Goal: Information Seeking & Learning: Learn about a topic

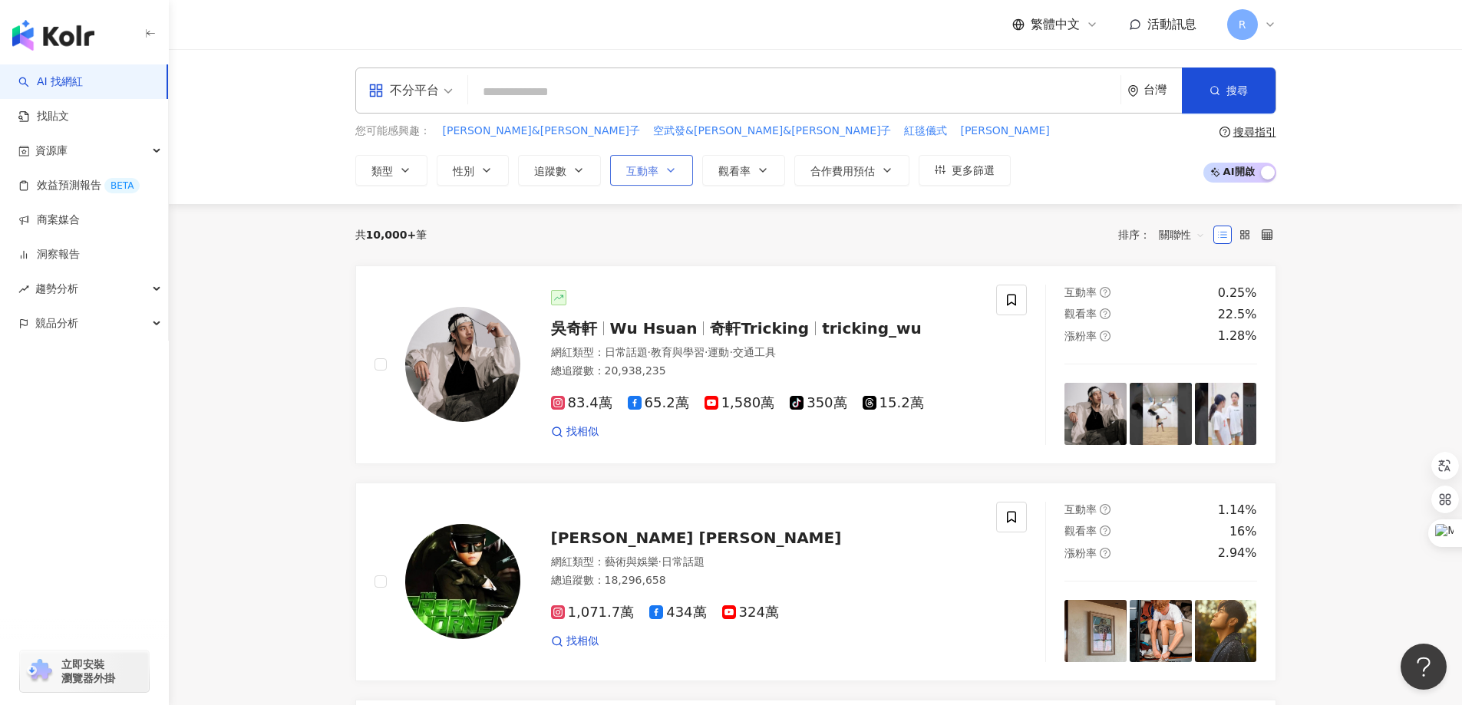
click at [641, 170] on span "互動率" at bounding box center [642, 171] width 32 height 12
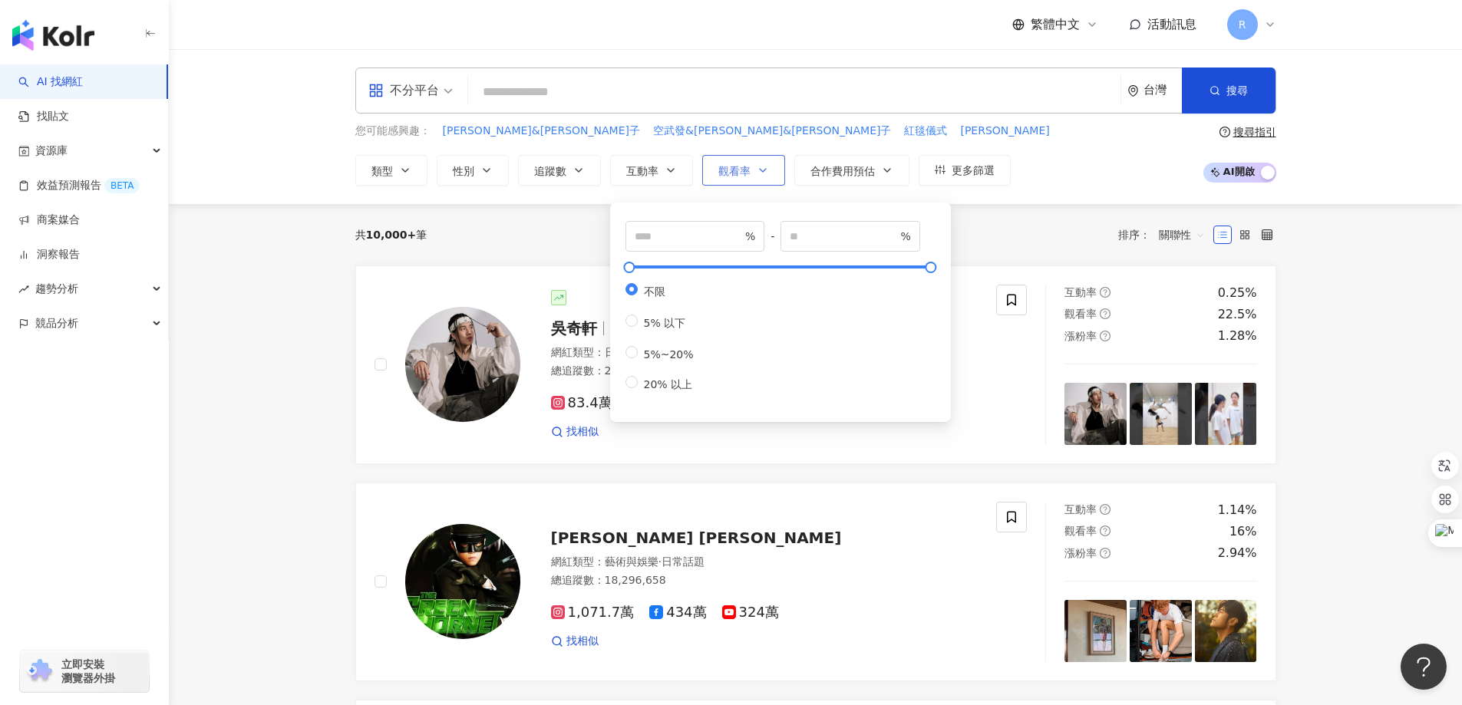
click at [720, 165] on span "觀看率" at bounding box center [734, 171] width 32 height 12
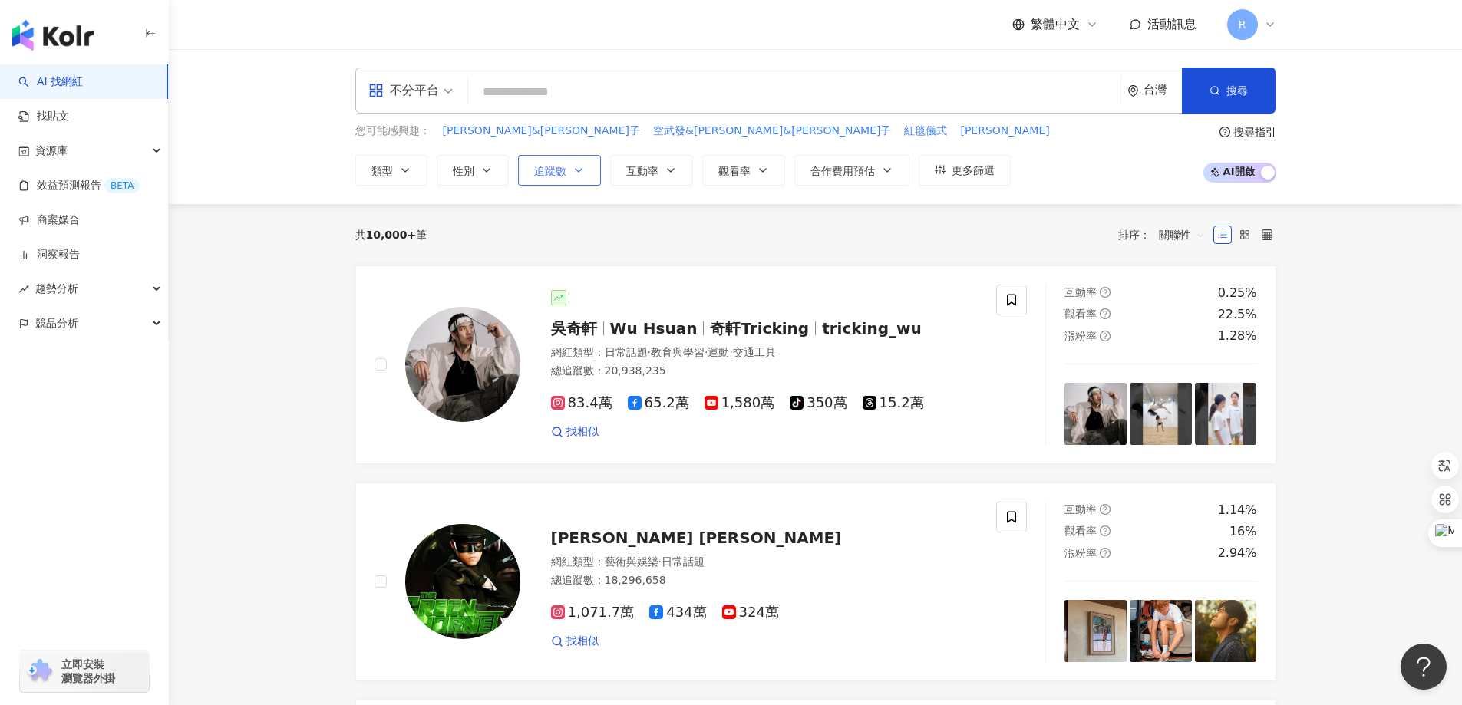
click at [588, 170] on button "追蹤數" at bounding box center [559, 170] width 83 height 31
click at [585, 170] on button "追蹤數" at bounding box center [559, 170] width 83 height 31
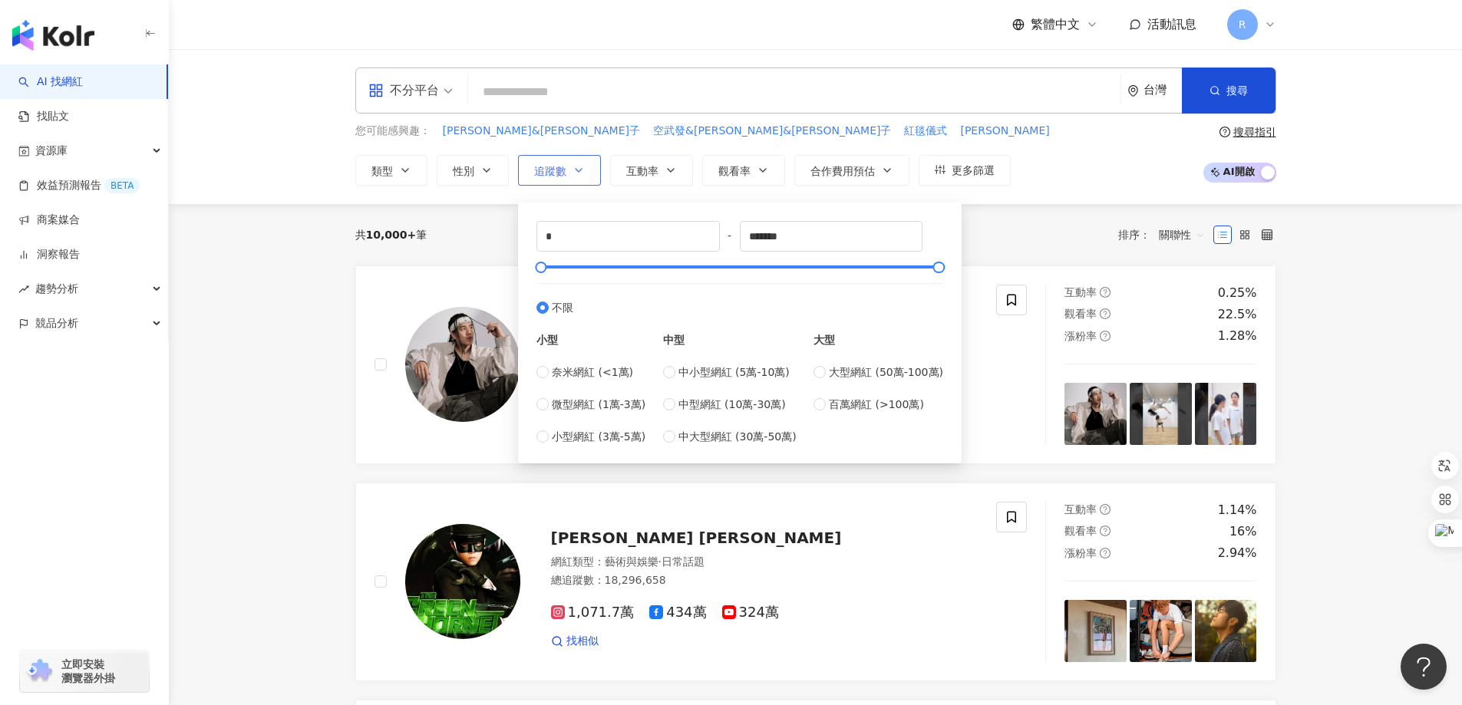
click at [567, 168] on button "追蹤數" at bounding box center [559, 170] width 83 height 31
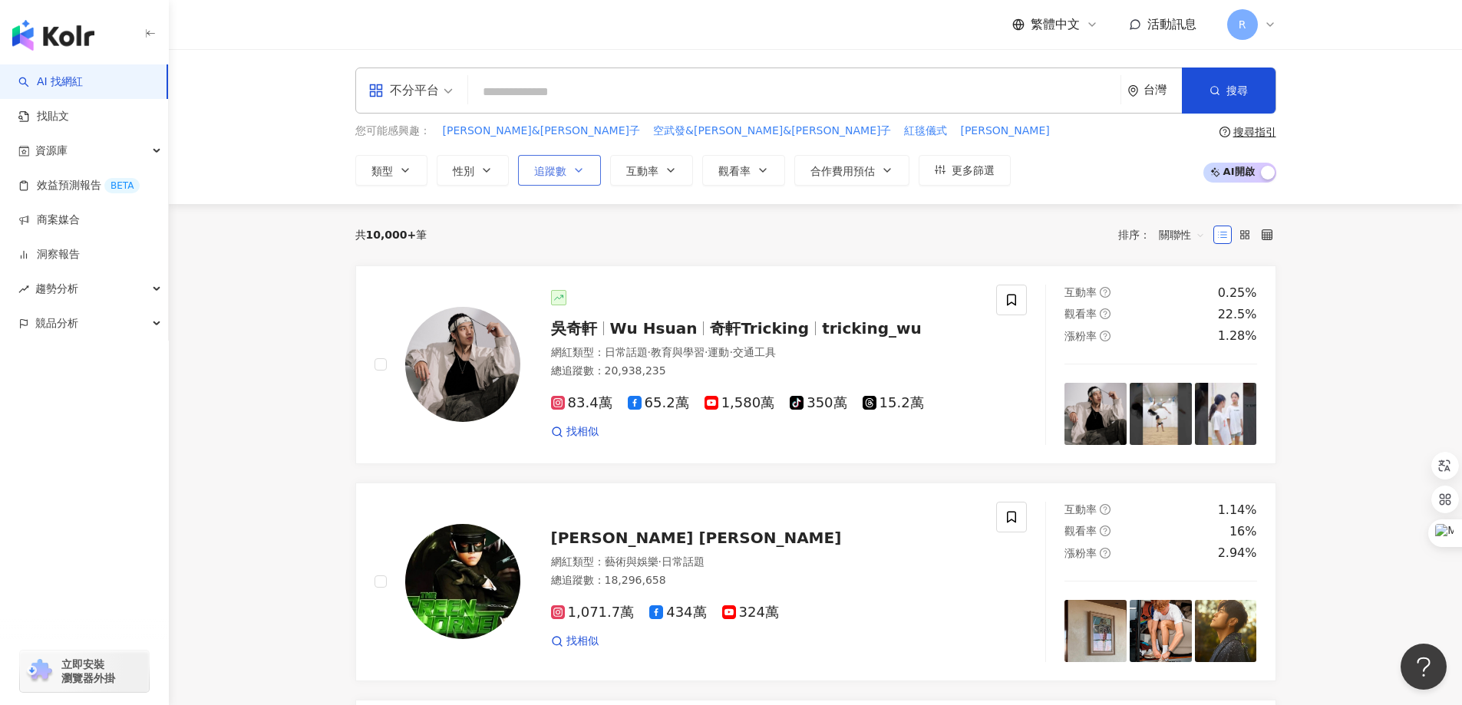
click at [567, 168] on button "追蹤數" at bounding box center [559, 170] width 83 height 31
click at [641, 181] on button "互動率" at bounding box center [651, 170] width 83 height 31
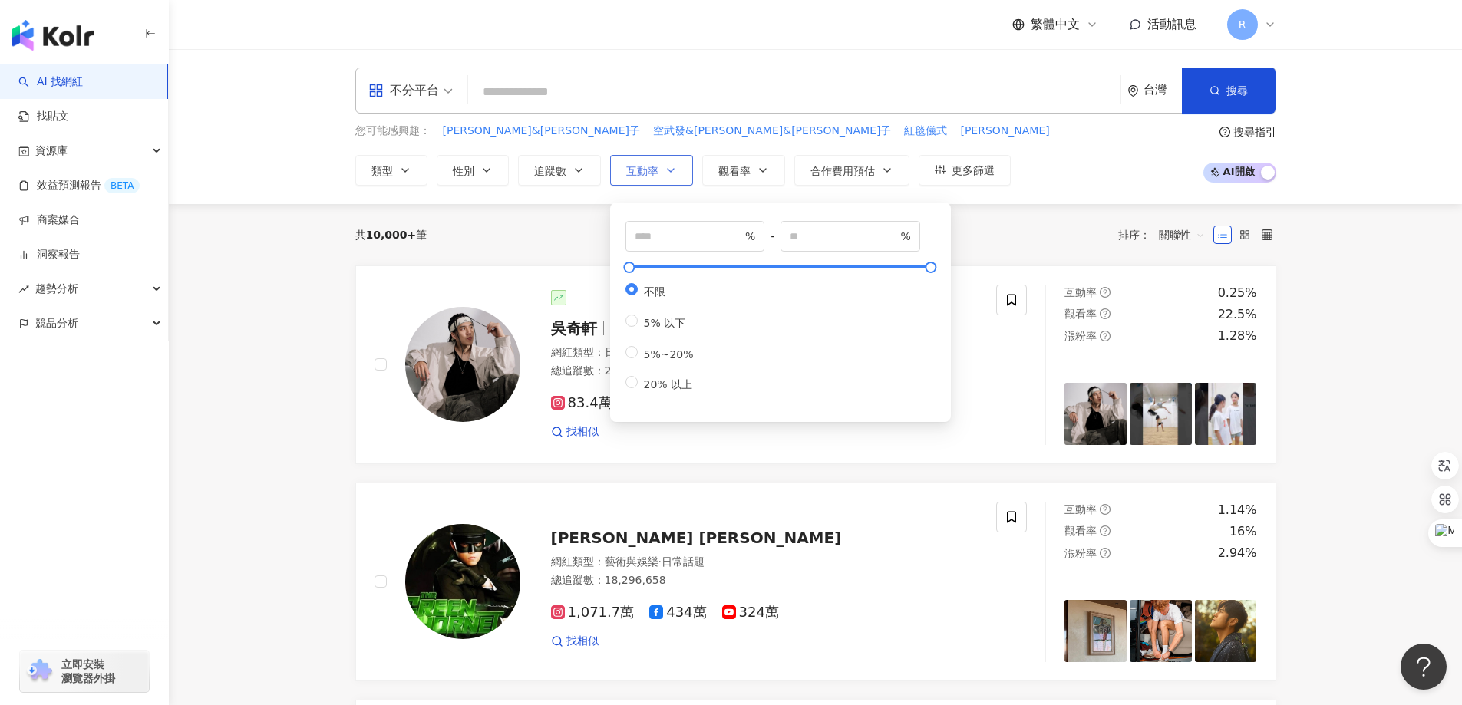
click at [648, 173] on span "互動率" at bounding box center [642, 171] width 32 height 12
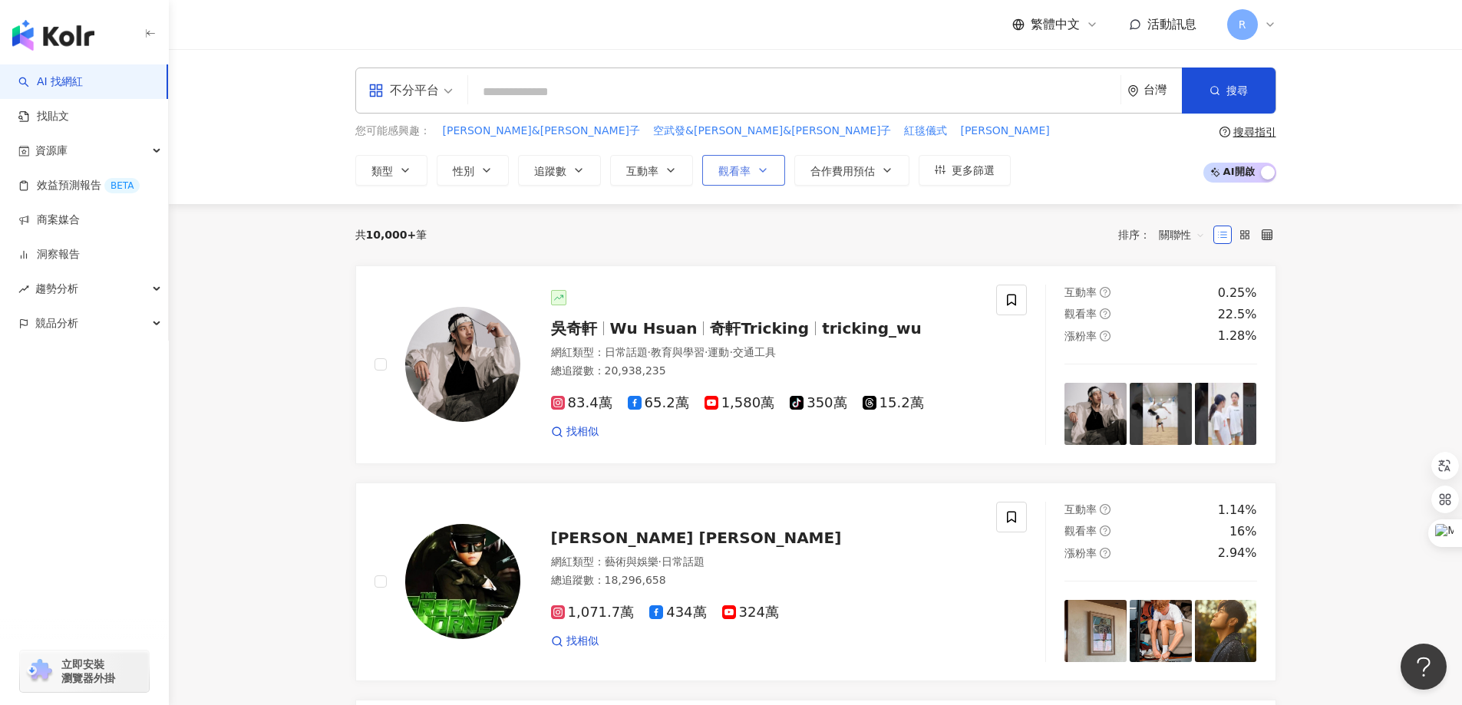
click at [768, 160] on button "觀看率" at bounding box center [743, 170] width 83 height 31
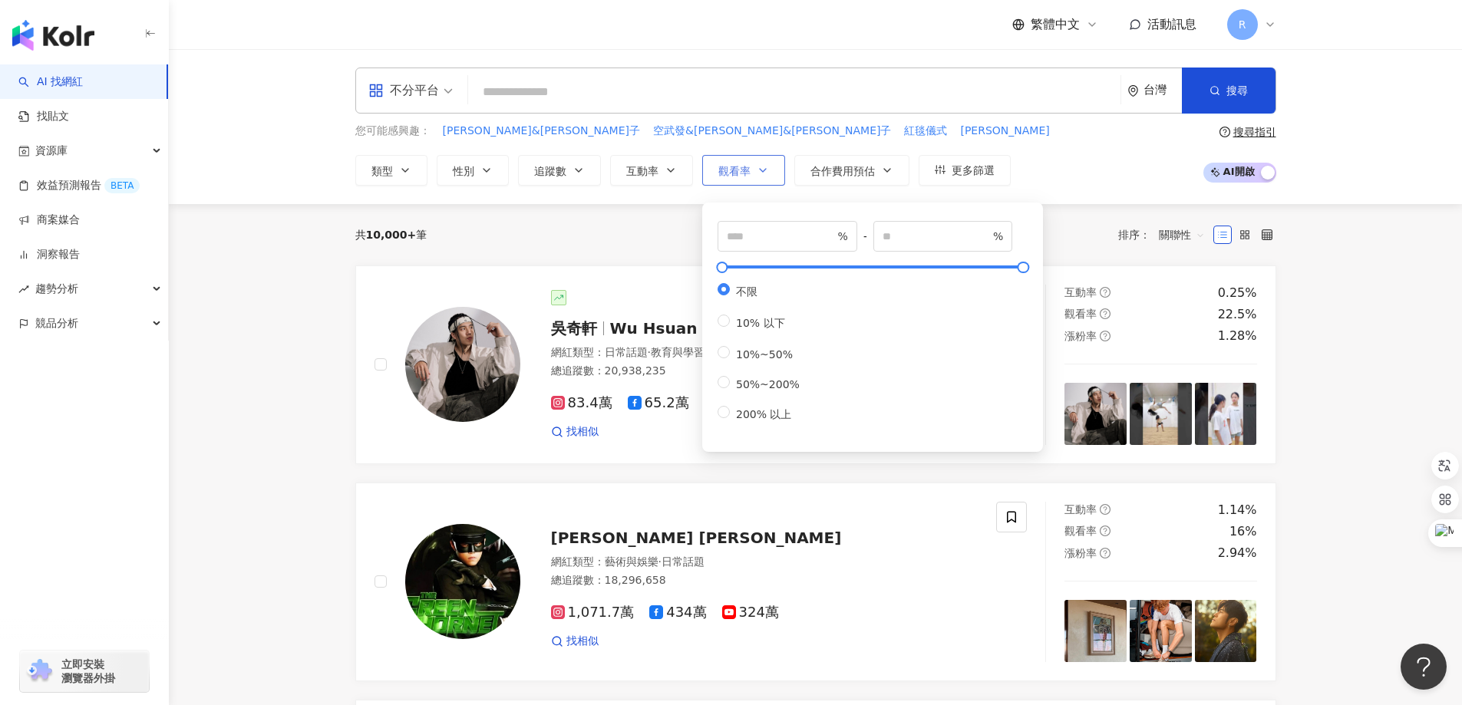
click at [761, 167] on icon "button" at bounding box center [763, 170] width 12 height 12
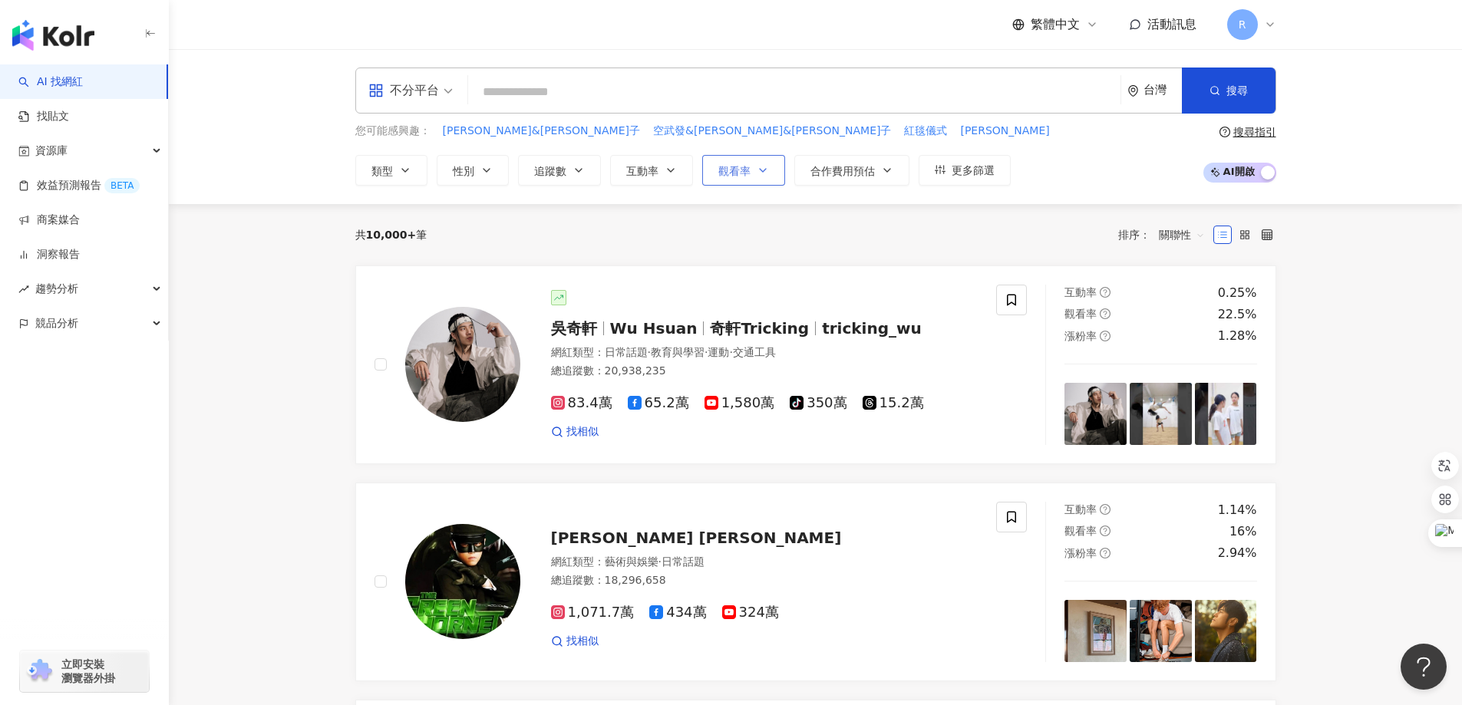
click at [760, 170] on icon "button" at bounding box center [763, 170] width 12 height 12
click at [833, 174] on span "合作費用預估" at bounding box center [842, 171] width 64 height 12
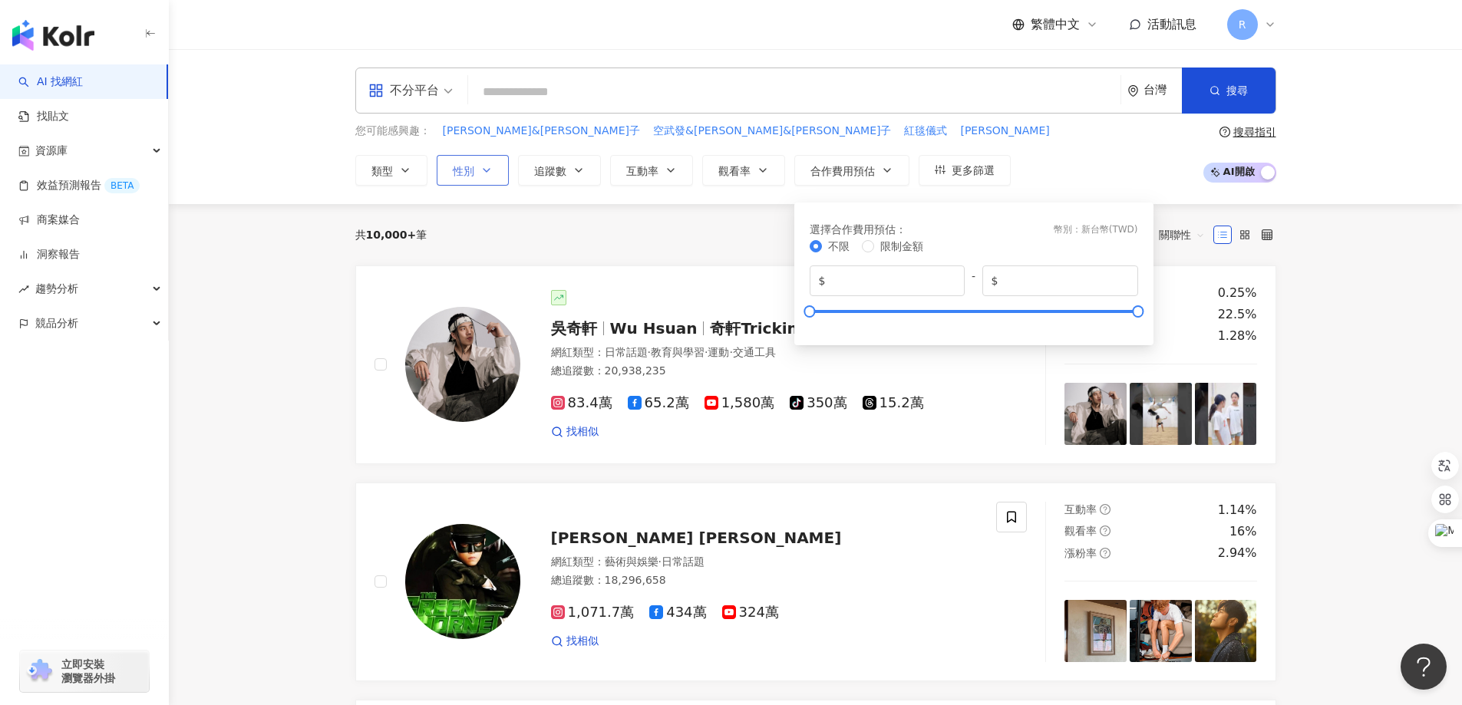
click at [481, 165] on icon "button" at bounding box center [486, 170] width 12 height 12
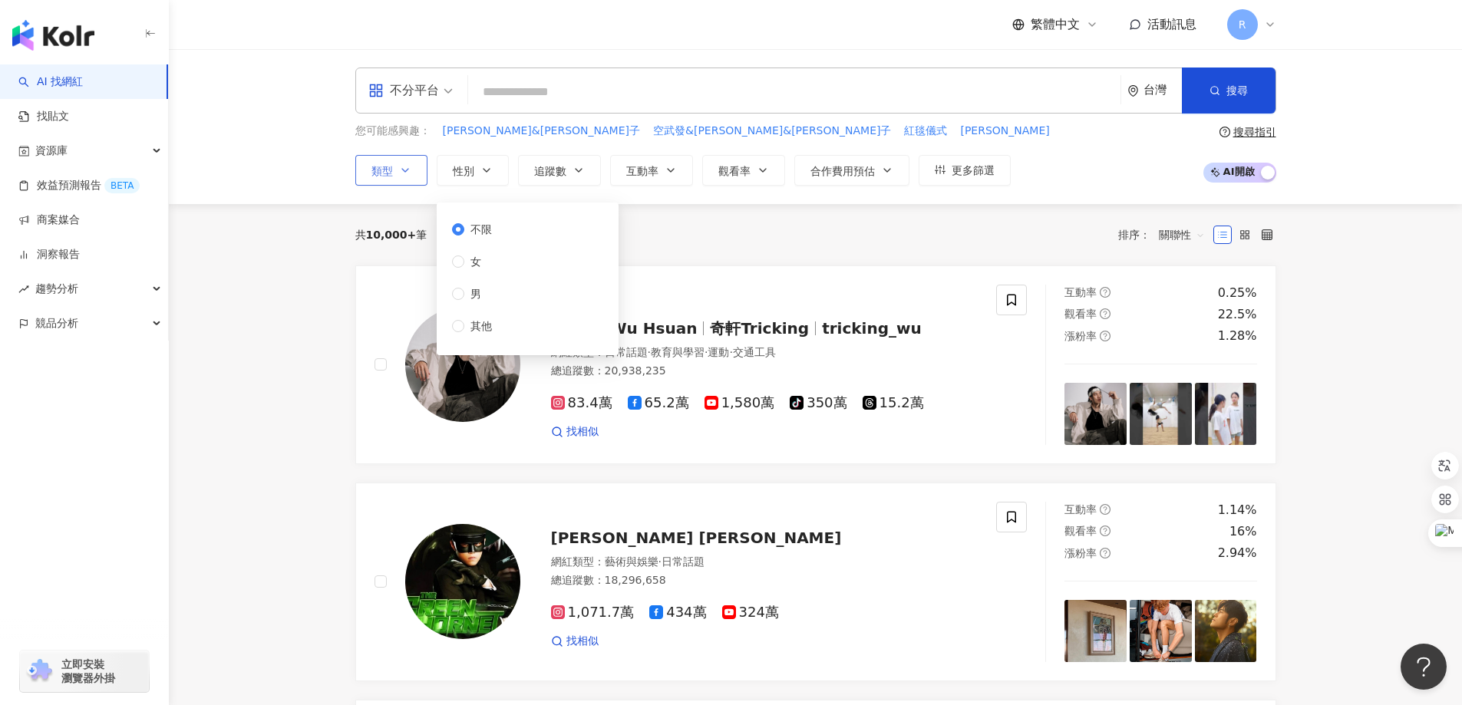
click at [397, 170] on button "類型" at bounding box center [391, 170] width 72 height 31
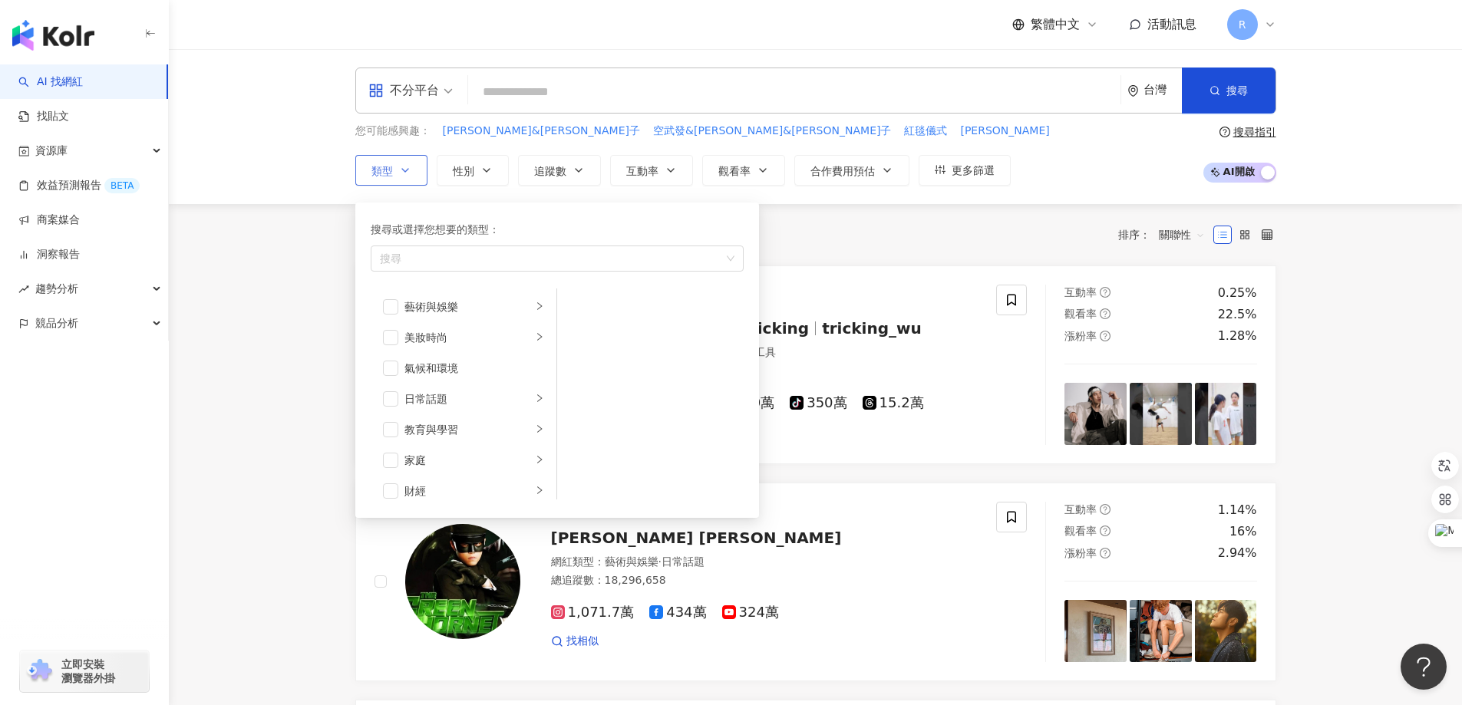
click at [397, 170] on button "類型 搜尋或選擇您想要的類型： 搜尋 藝術與娛樂 美妝時尚 氣候和環境 日常話題 教育與學習 家庭 財經 美食 命理占卜 遊戲 法政社會 生活風格 影視娛樂 …" at bounding box center [391, 170] width 72 height 31
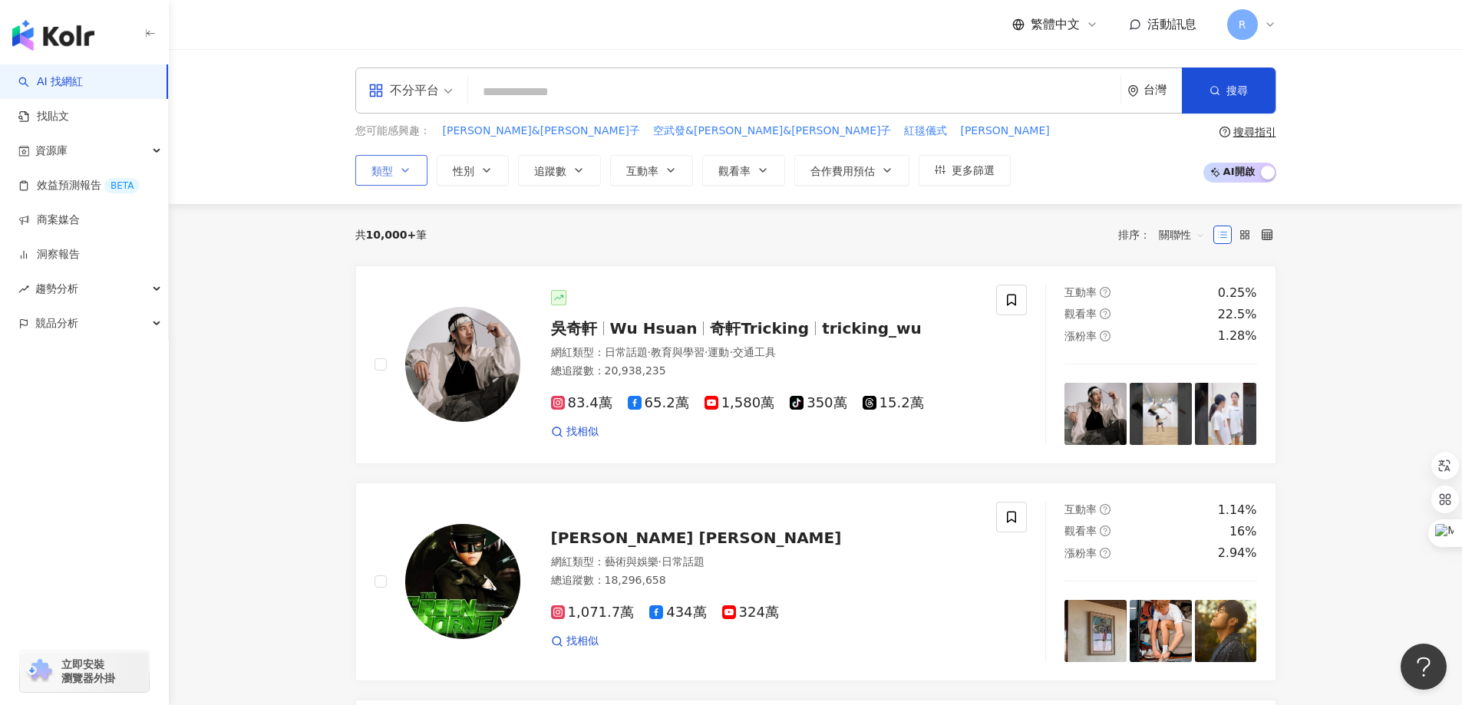
click at [398, 171] on button "類型 搜尋或選擇您想要的類型： 搜尋 藝術與娛樂 美妝時尚 氣候和環境 日常話題 教育與學習 家庭 財經 美食 命理占卜 遊戲 法政社會 生活風格 影視娛樂 …" at bounding box center [391, 170] width 72 height 31
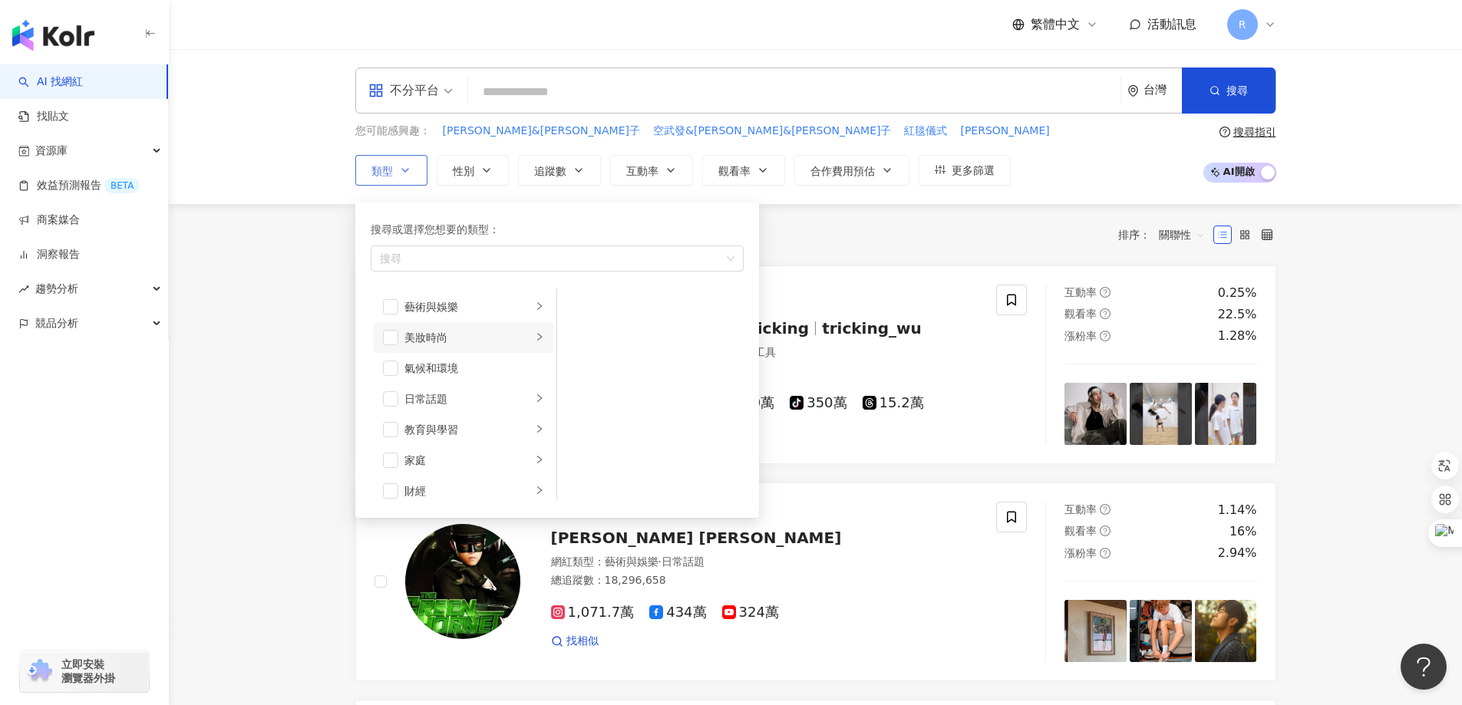
click at [467, 345] on div "美妝時尚" at bounding box center [467, 337] width 127 height 17
click at [466, 345] on div "美妝時尚" at bounding box center [467, 337] width 127 height 17
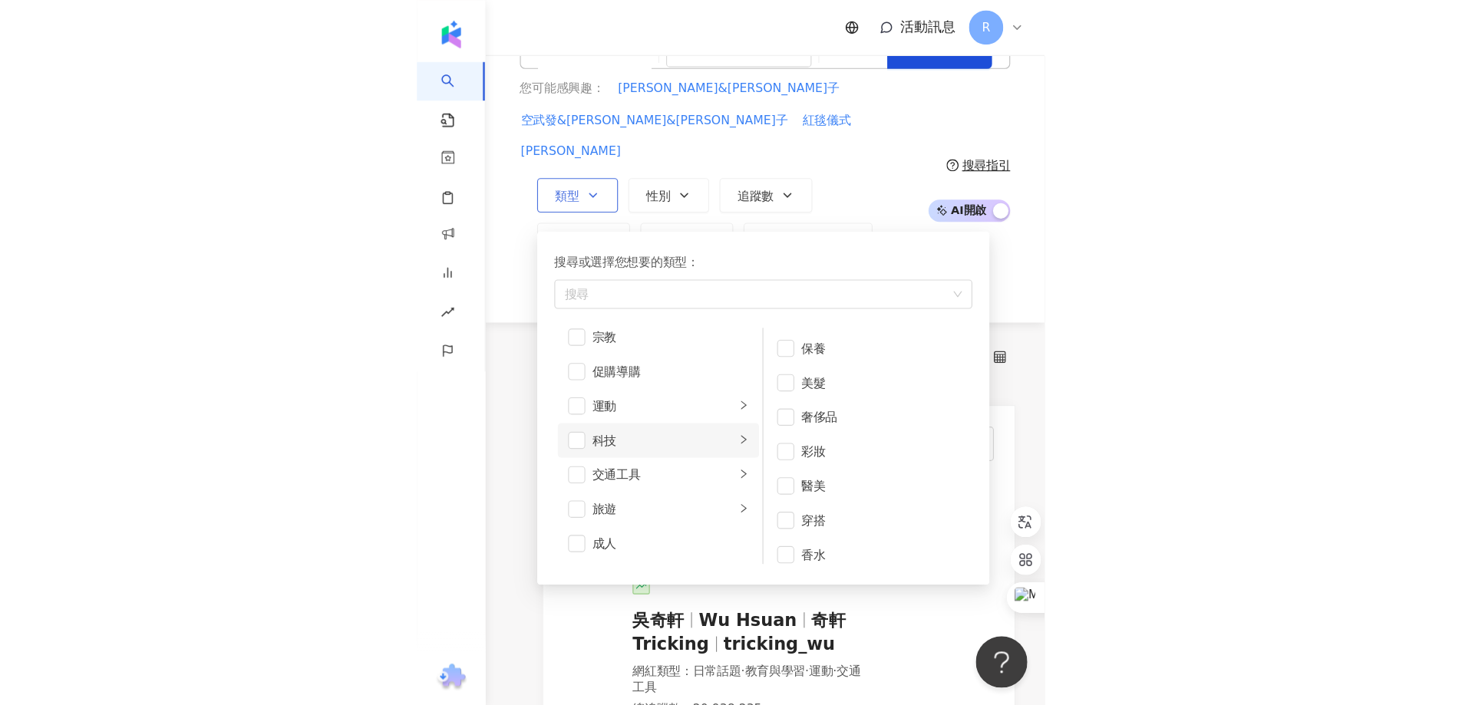
scroll to position [77, 0]
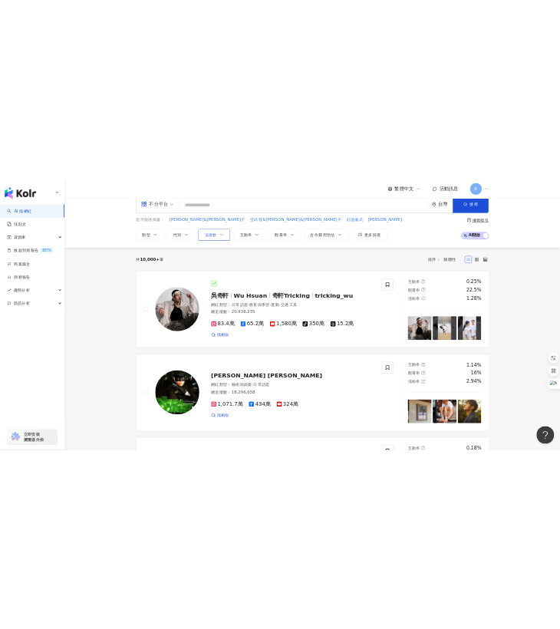
scroll to position [0, 0]
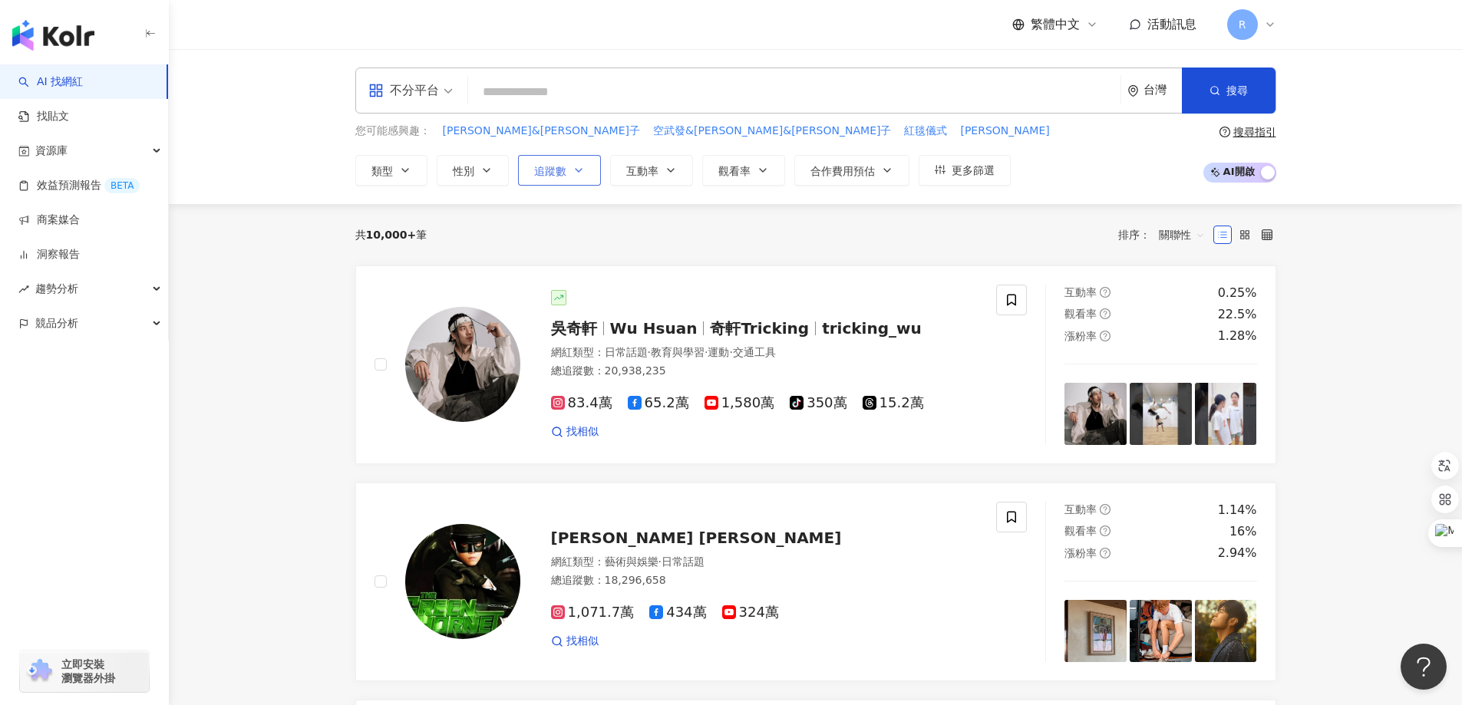
click at [538, 169] on span "追蹤數" at bounding box center [550, 171] width 32 height 12
